Goal: Information Seeking & Learning: Check status

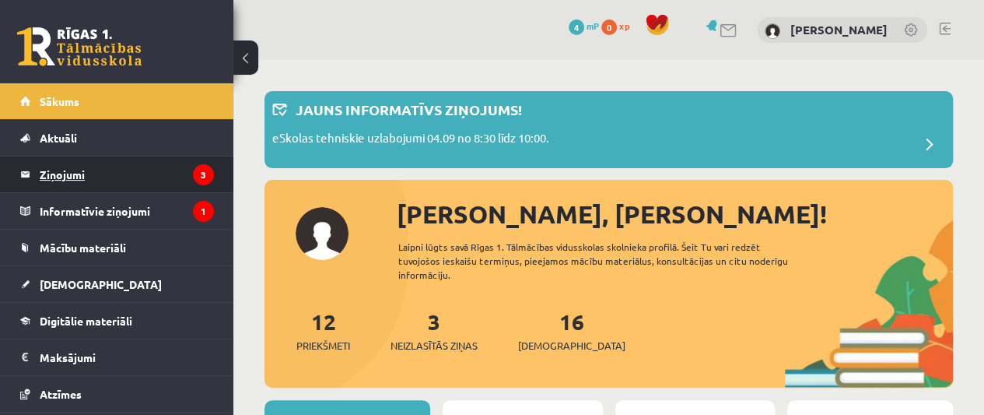
click at [173, 169] on legend "Ziņojumi 3" at bounding box center [127, 174] width 174 height 36
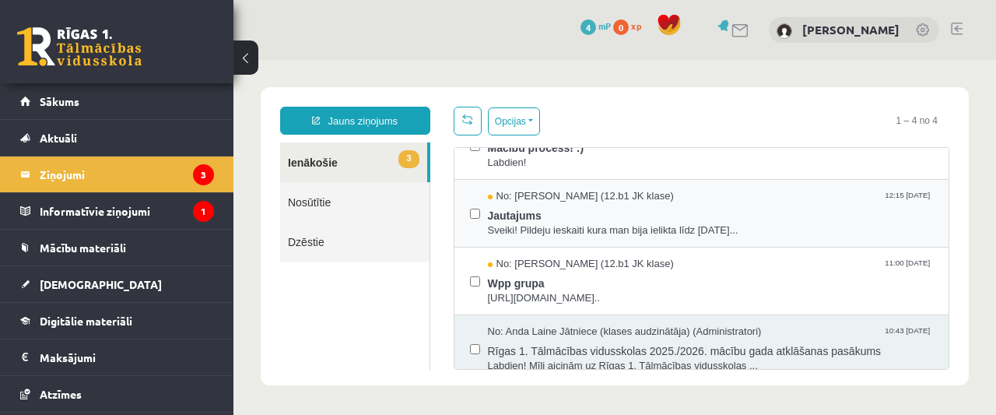
scroll to position [37, 0]
click at [526, 216] on span "Jautajums" at bounding box center [711, 211] width 446 height 19
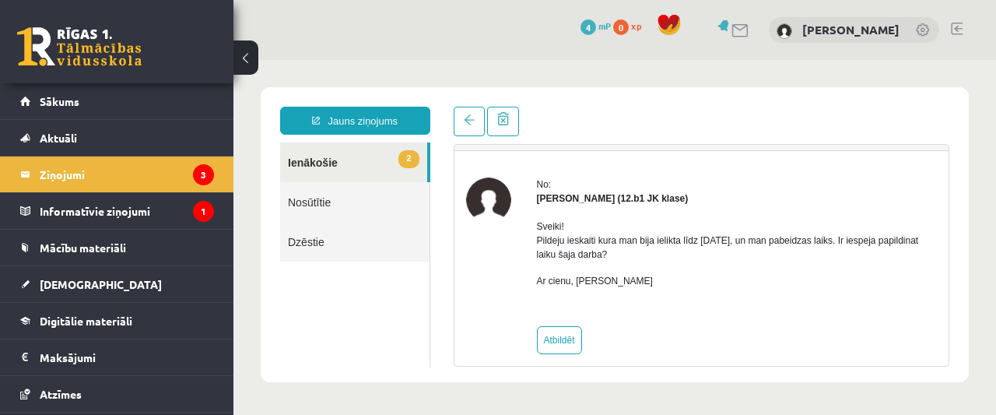
scroll to position [38, 0]
click at [372, 165] on link "2 Ienākošie" at bounding box center [353, 162] width 147 height 40
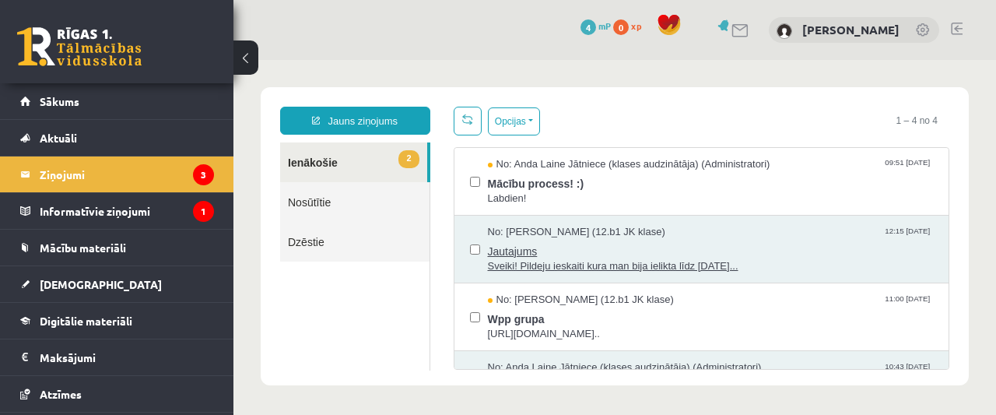
scroll to position [0, 0]
click at [625, 180] on span "Mācību process! :)" at bounding box center [711, 181] width 446 height 19
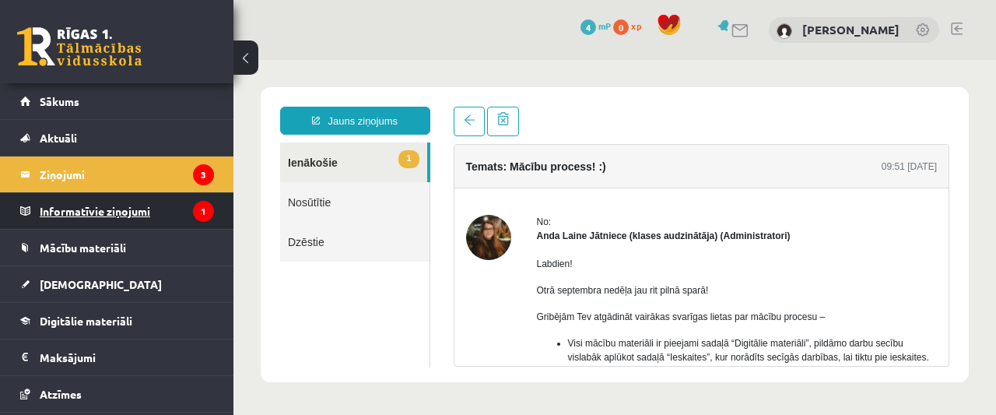
click at [113, 202] on legend "Informatīvie ziņojumi 1" at bounding box center [127, 211] width 174 height 36
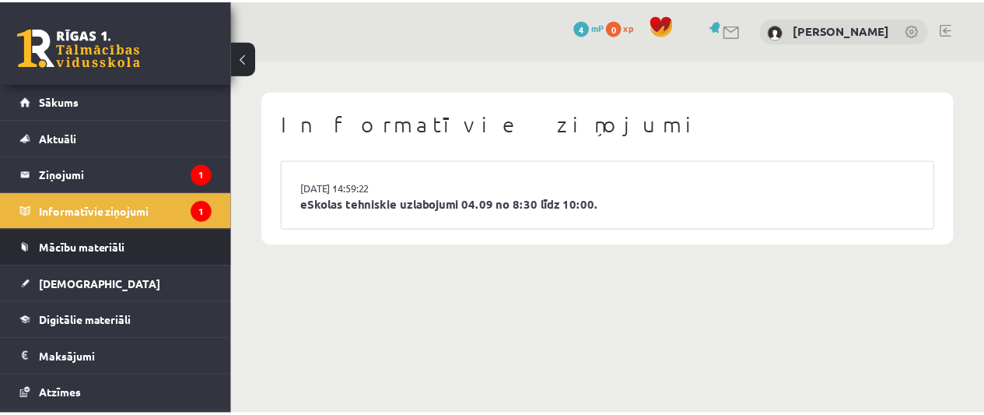
scroll to position [2, 0]
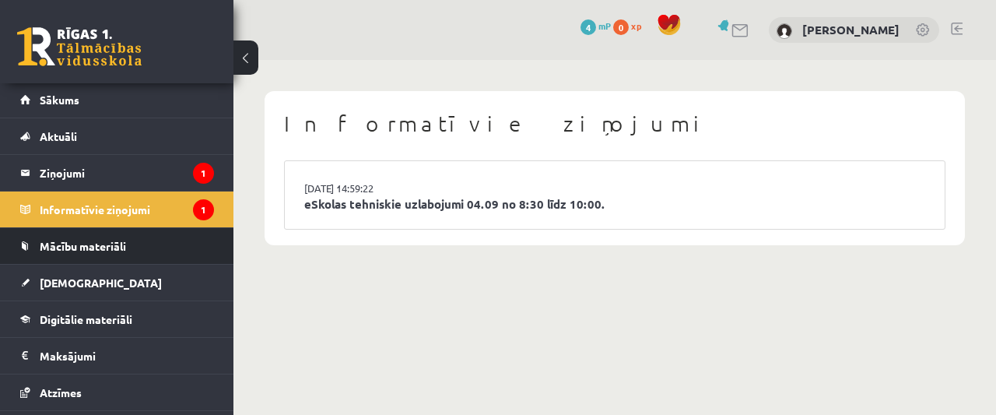
click at [84, 265] on link "[DEMOGRAPHIC_DATA]" at bounding box center [117, 283] width 194 height 36
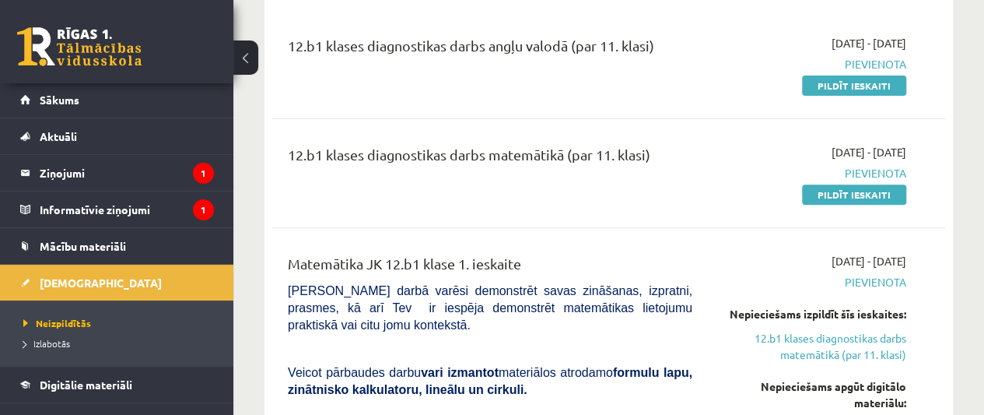
scroll to position [184, 0]
